Goal: Information Seeking & Learning: Learn about a topic

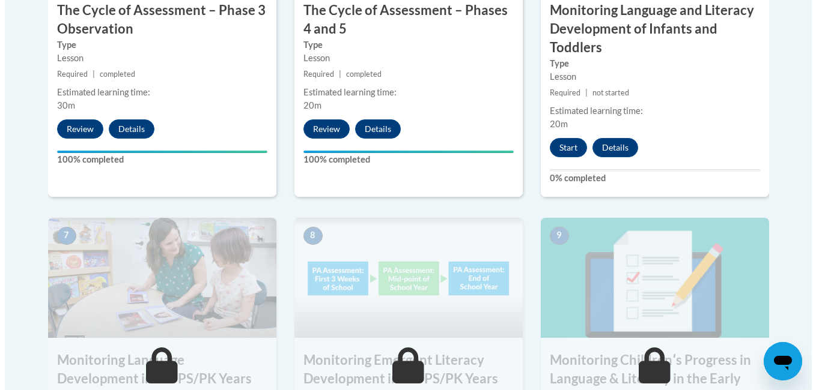
scroll to position [913, 0]
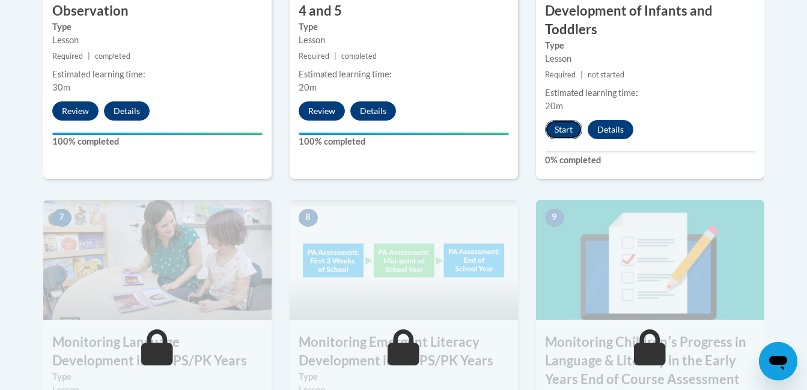
click at [570, 132] on button "Start" at bounding box center [563, 129] width 37 height 19
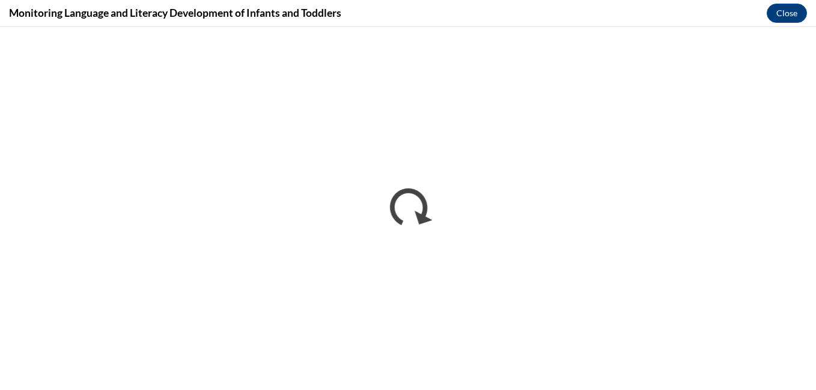
scroll to position [0, 0]
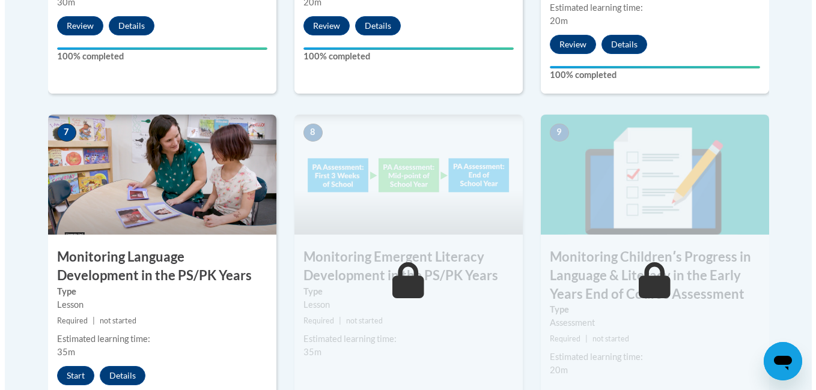
scroll to position [1009, 0]
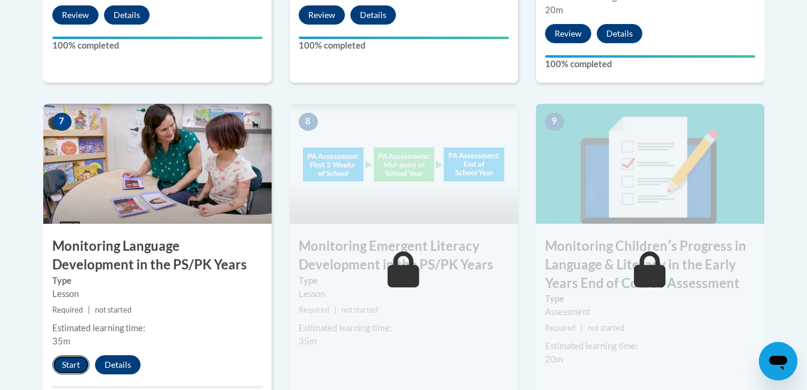
click at [70, 364] on button "Start" at bounding box center [70, 365] width 37 height 19
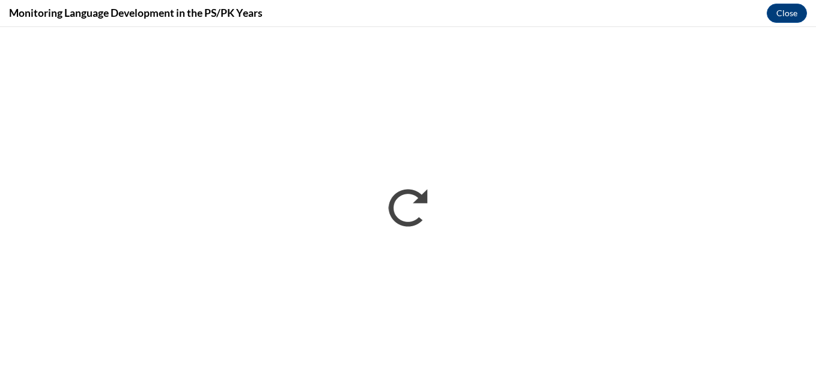
scroll to position [0, 0]
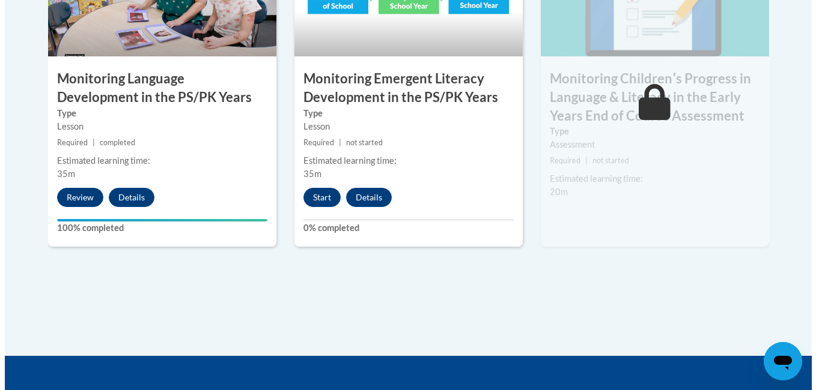
scroll to position [1177, 0]
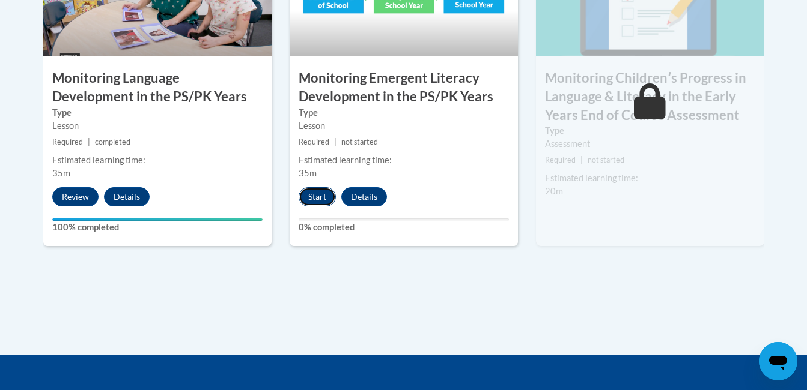
click at [321, 198] on button "Start" at bounding box center [317, 196] width 37 height 19
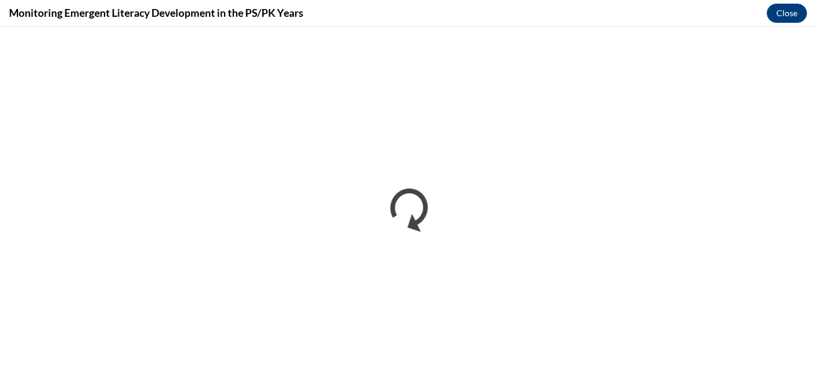
scroll to position [0, 0]
